Goal: Transaction & Acquisition: Purchase product/service

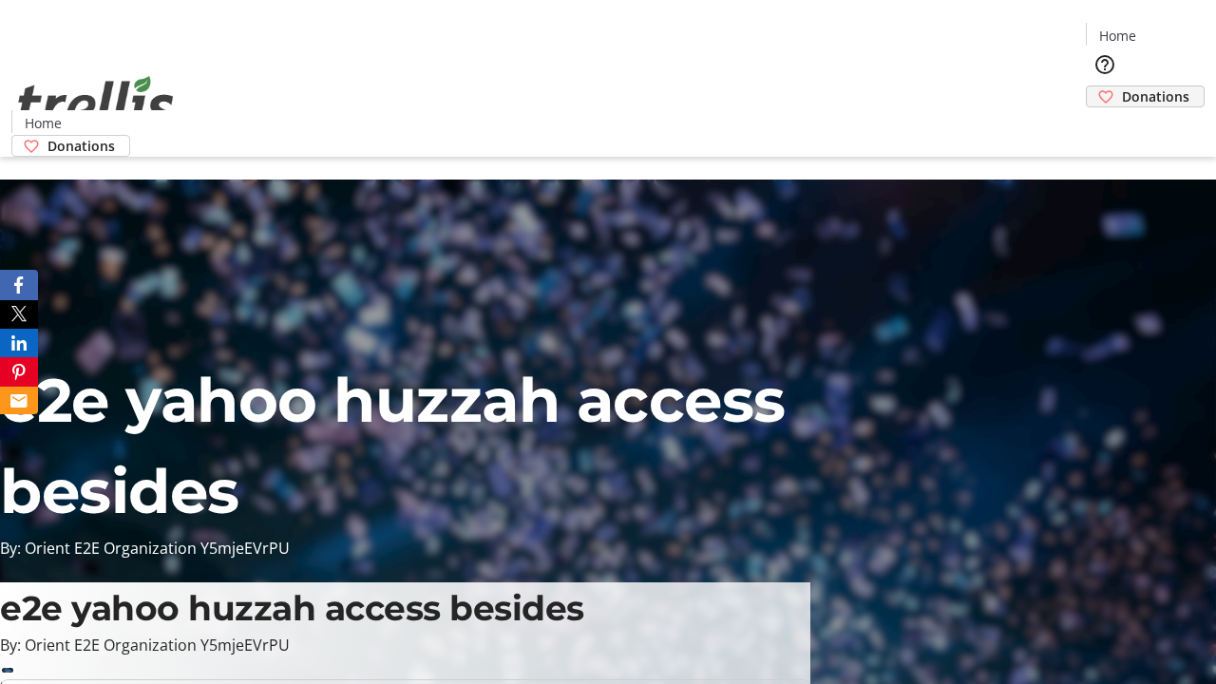
click at [1122, 86] on span "Donations" at bounding box center [1155, 96] width 67 height 20
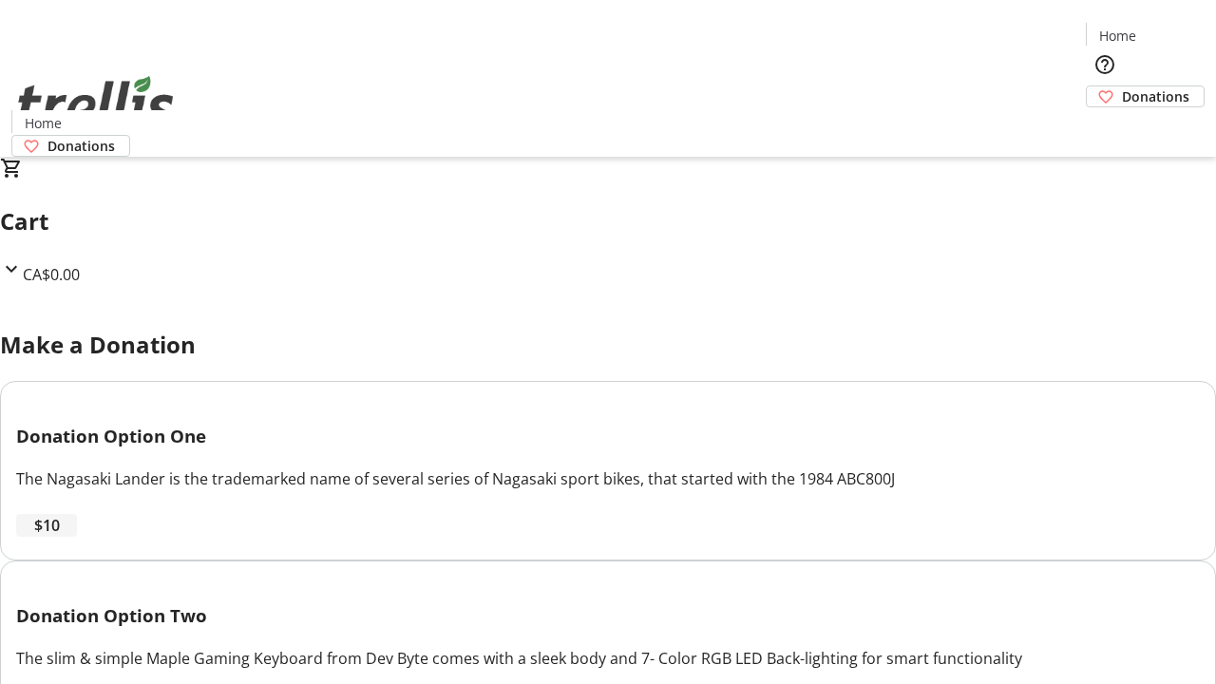
click at [60, 537] on span "$10" at bounding box center [47, 525] width 26 height 23
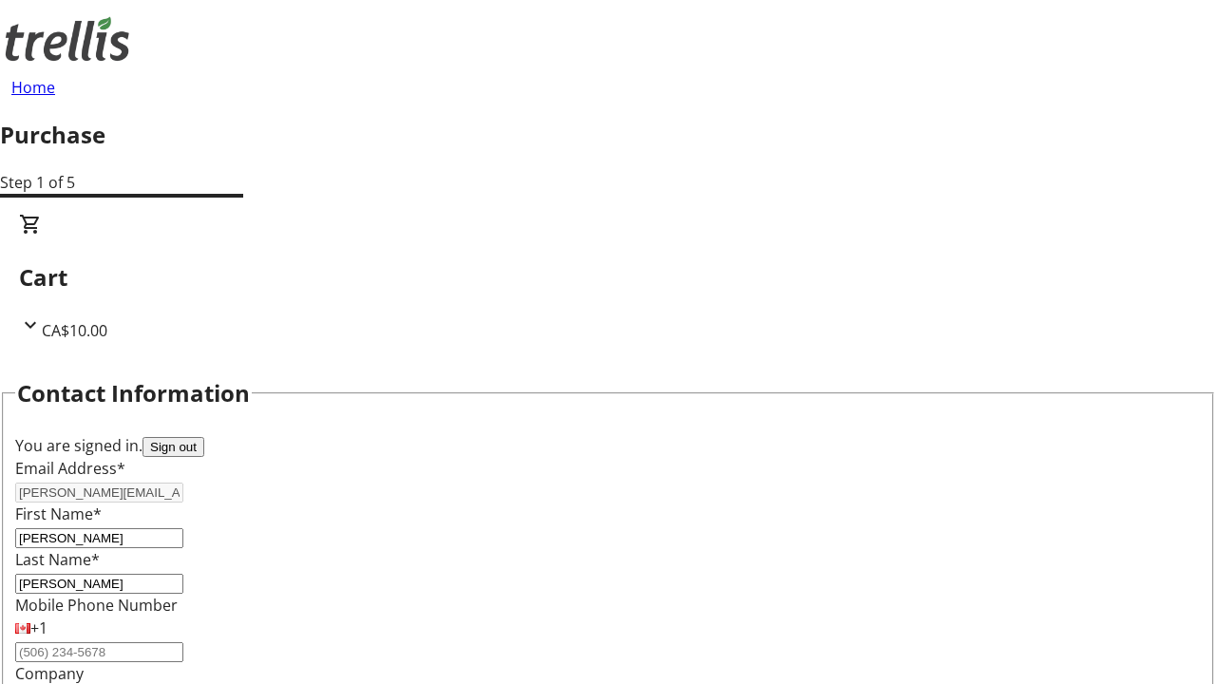
select select "CA"
select select "BC"
type input "Kelowna"
type input "V1Y 0C2"
